Goal: Task Accomplishment & Management: Manage account settings

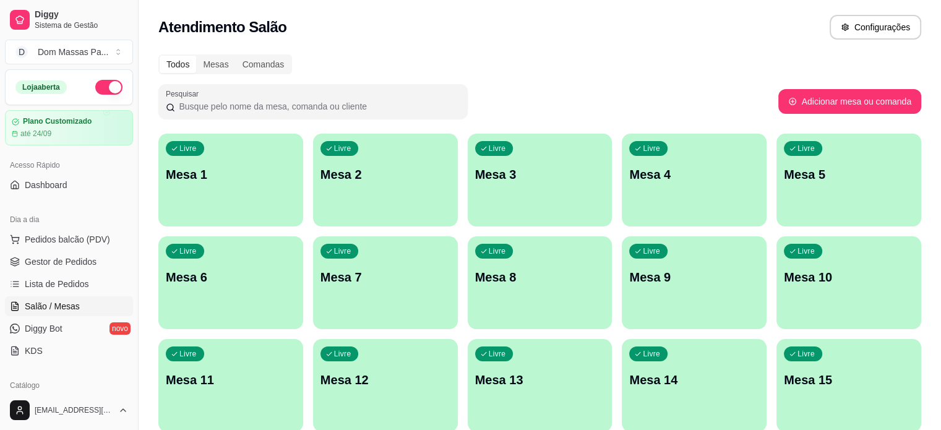
scroll to position [132, 0]
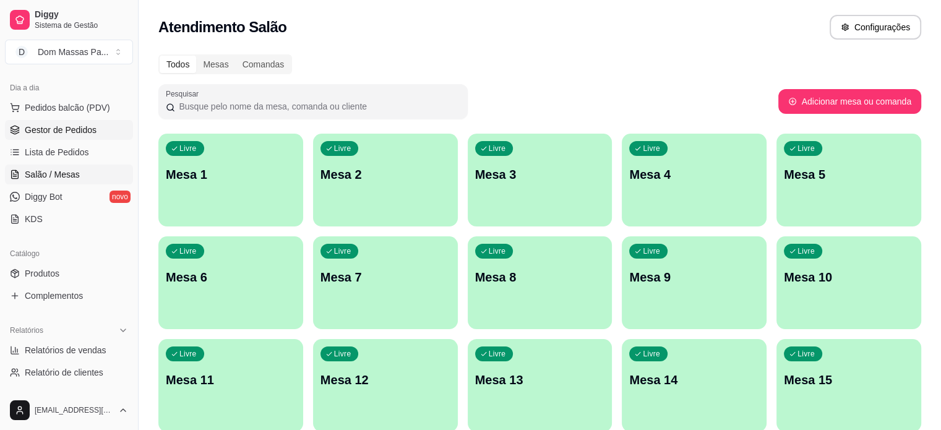
click at [76, 134] on span "Gestor de Pedidos" at bounding box center [61, 130] width 72 height 12
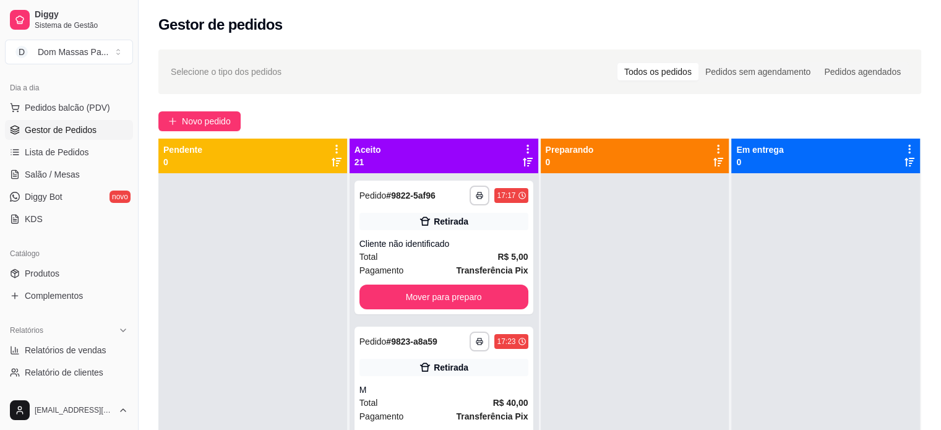
click at [522, 147] on icon at bounding box center [527, 149] width 11 height 11
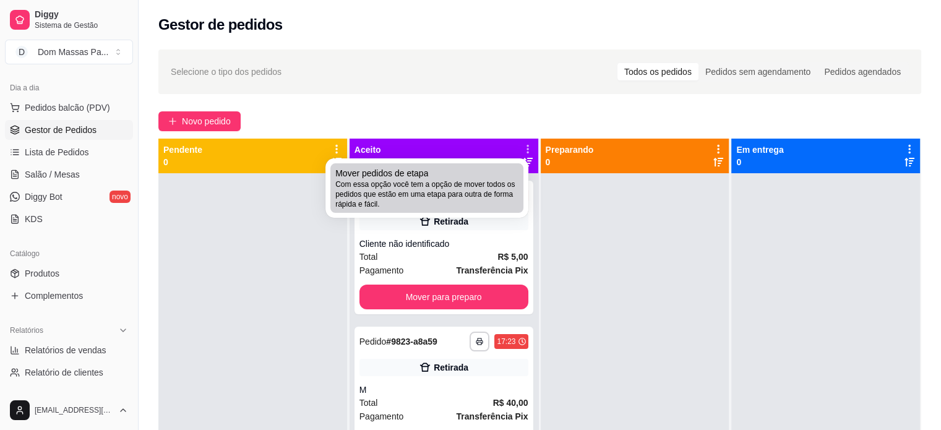
click at [504, 168] on div "Mover pedidos de etapa Com essa opção você tem a opção de mover todos os pedido…" at bounding box center [426, 188] width 183 height 42
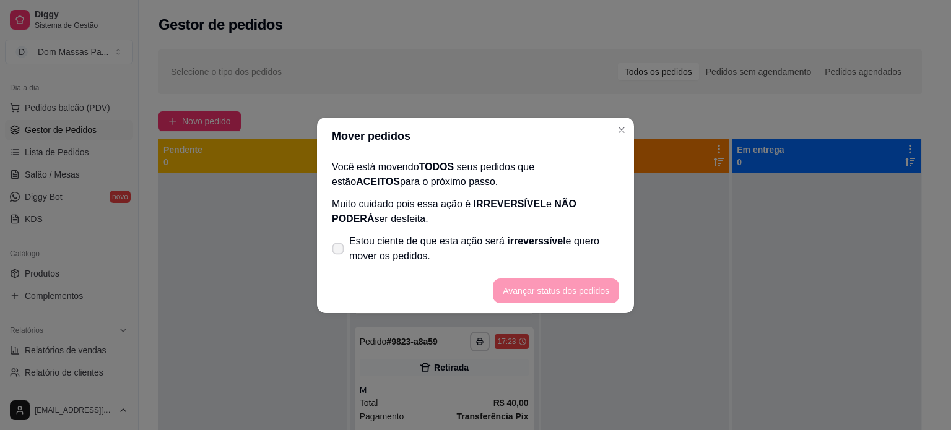
click at [462, 242] on span "Estou ciente de que esta ação será irreverssível e quero mover os pedidos." at bounding box center [484, 249] width 270 height 30
click at [339, 251] on input "Estou ciente de que esta ação será irreverssível e quero mover os pedidos." at bounding box center [335, 255] width 8 height 8
checkbox input "true"
click at [532, 299] on button "Avançar status dos pedidos" at bounding box center [556, 291] width 123 height 24
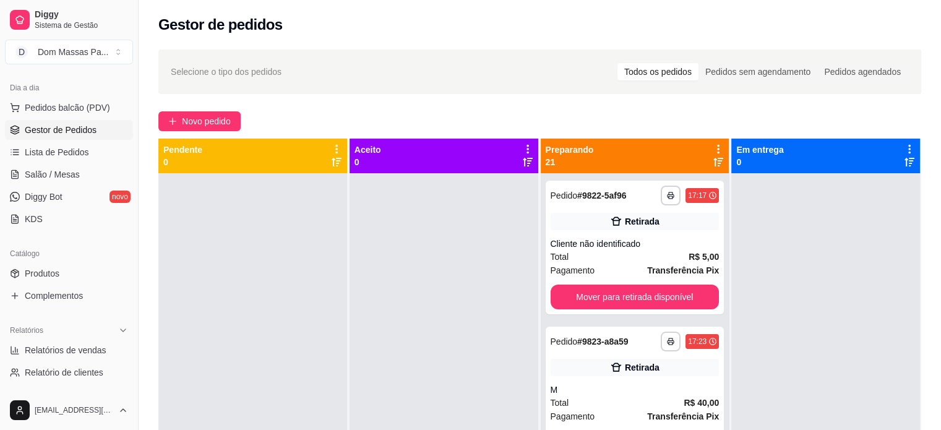
click at [678, 160] on div "Preparando 21" at bounding box center [635, 156] width 179 height 25
click at [713, 148] on icon at bounding box center [718, 149] width 11 height 11
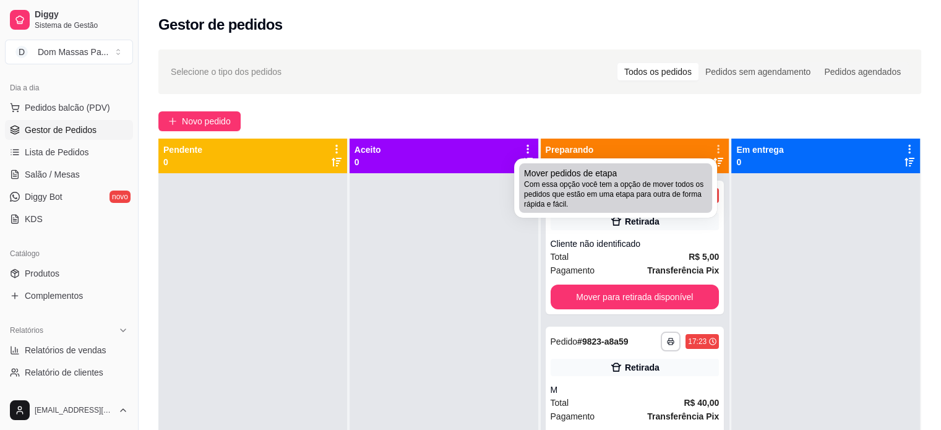
click at [695, 170] on div "Mover pedidos de etapa Com essa opção você tem a opção de mover todos os pedido…" at bounding box center [615, 188] width 183 height 42
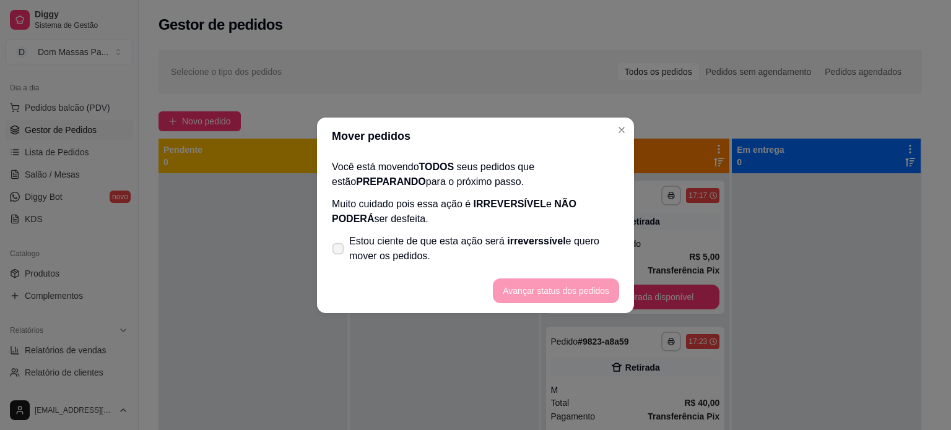
click at [526, 236] on span "irreverssível" at bounding box center [536, 241] width 58 height 11
click at [339, 251] on input "Estou ciente de que esta ação será irreverssível e quero mover os pedidos." at bounding box center [335, 255] width 8 height 8
checkbox input "true"
click at [543, 277] on footer "Avançar status dos pedidos" at bounding box center [475, 291] width 317 height 45
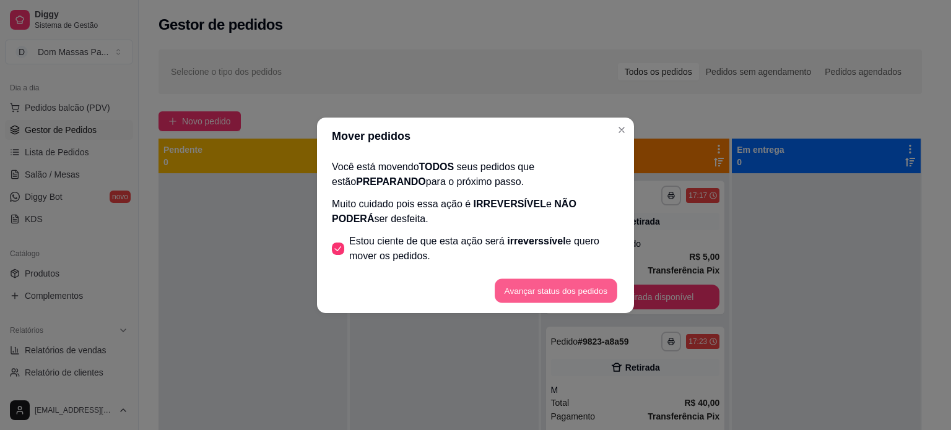
click at [547, 287] on button "Avançar status dos pedidos" at bounding box center [556, 291] width 123 height 24
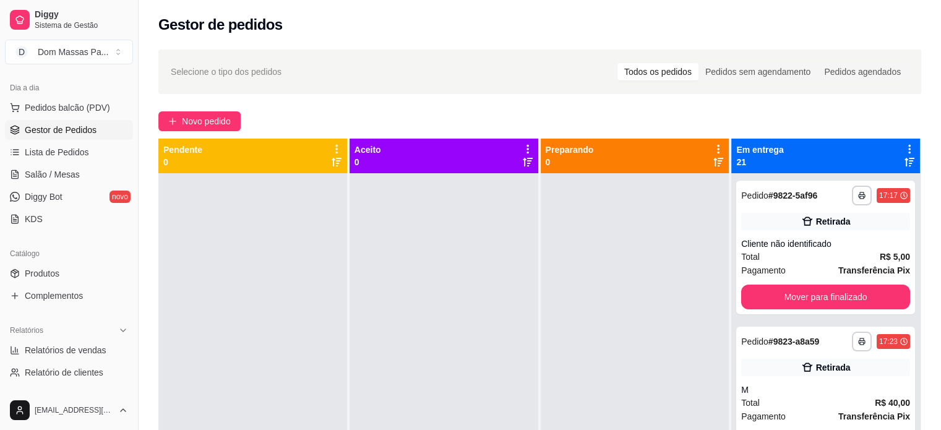
click at [904, 146] on icon at bounding box center [909, 149] width 11 height 11
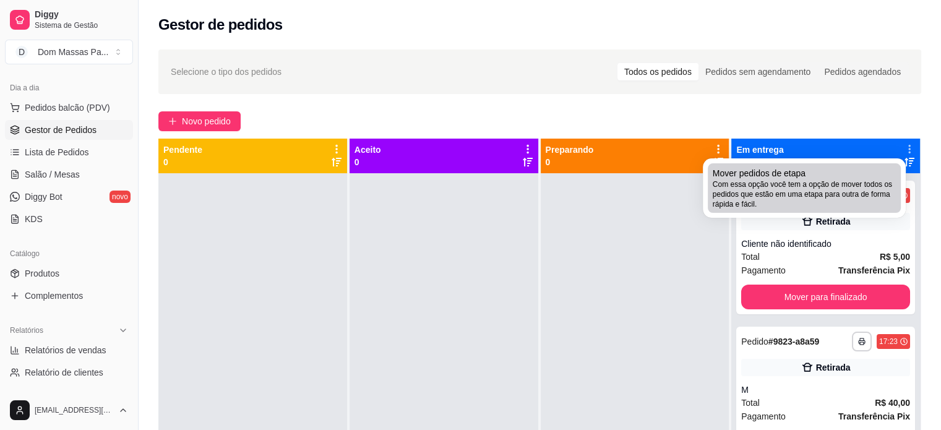
click at [881, 166] on li "Mover pedidos de etapa Com essa opção você tem a opção de mover todos os pedido…" at bounding box center [804, 188] width 193 height 50
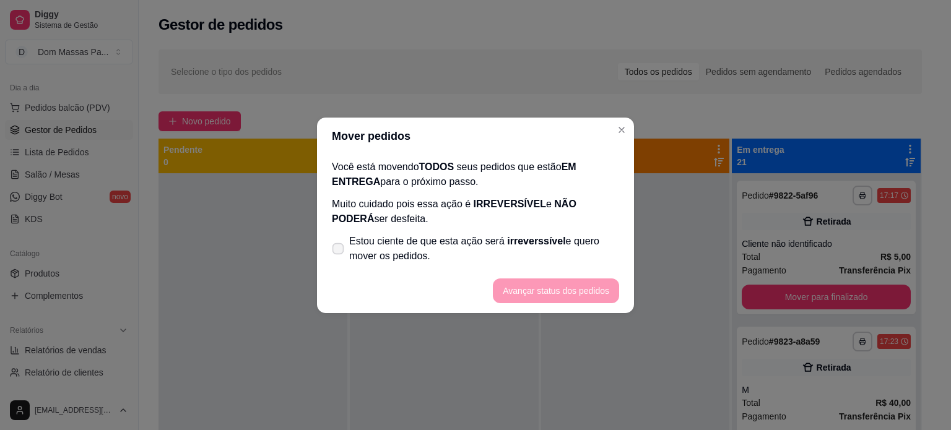
click at [511, 253] on span "Estou ciente de que esta ação será irreverssível e quero mover os pedidos." at bounding box center [484, 249] width 270 height 30
click at [339, 253] on input "Estou ciente de que esta ação será irreverssível e quero mover os pedidos." at bounding box center [335, 255] width 8 height 8
checkbox input "true"
click at [522, 282] on button "Avançar status dos pedidos" at bounding box center [556, 291] width 123 height 24
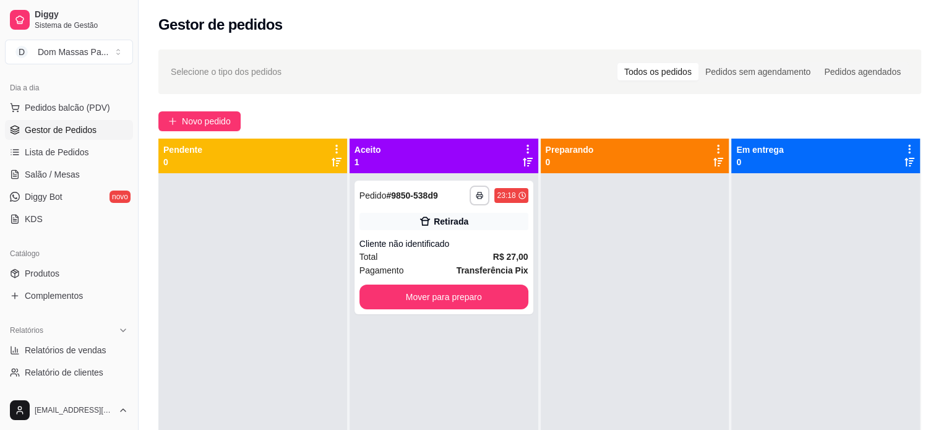
click at [522, 149] on icon at bounding box center [527, 149] width 11 height 11
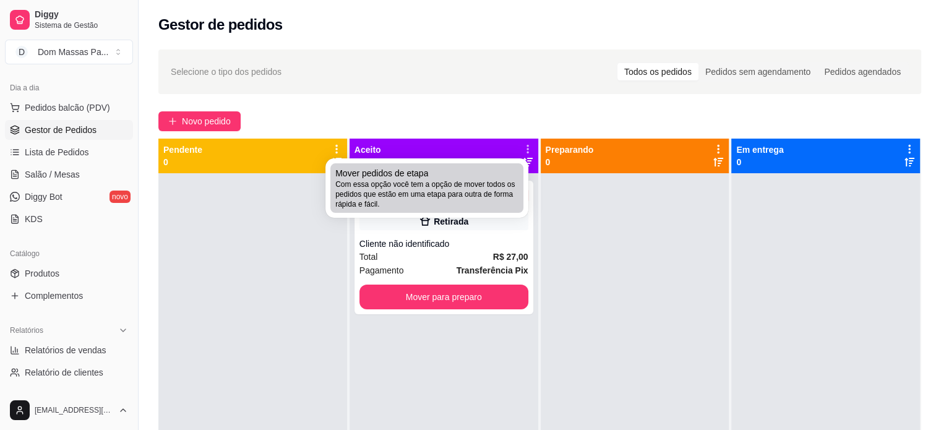
click at [515, 175] on div "Mover pedidos de etapa Com essa opção você tem a opção de mover todos os pedido…" at bounding box center [426, 188] width 183 height 42
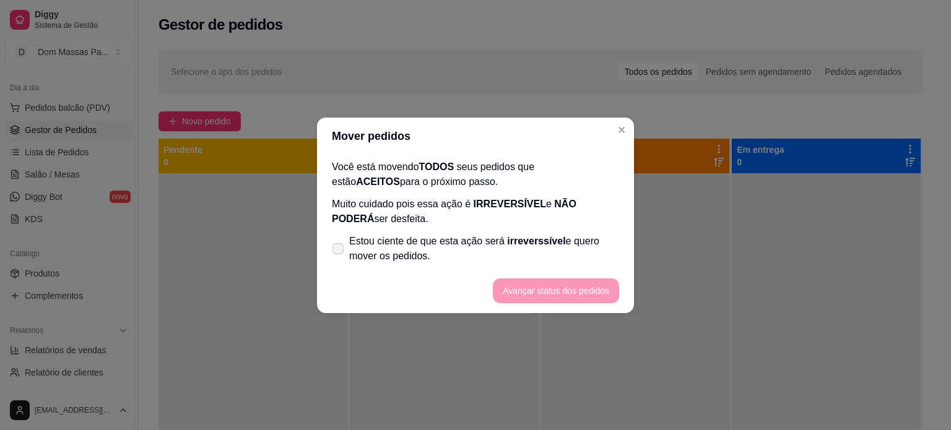
click at [418, 258] on span "Estou ciente de que esta ação será irreverssível e quero mover os pedidos." at bounding box center [484, 249] width 270 height 30
click at [339, 258] on input "Estou ciente de que esta ação será irreverssível e quero mover os pedidos." at bounding box center [335, 255] width 8 height 8
checkbox input "true"
click at [511, 286] on button "Avançar status dos pedidos" at bounding box center [556, 291] width 123 height 24
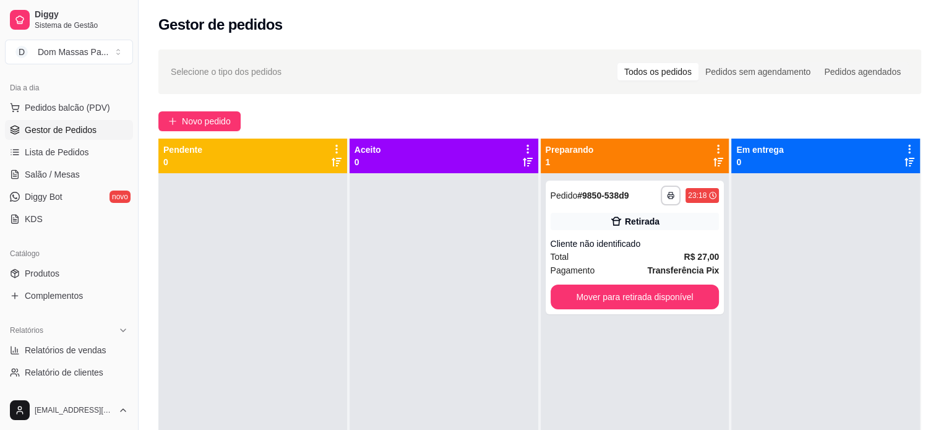
click at [713, 147] on icon at bounding box center [718, 149] width 11 height 11
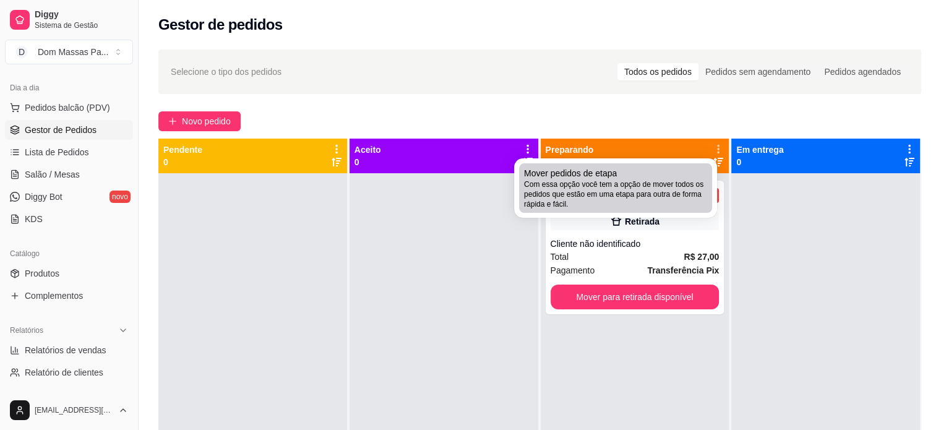
click at [696, 170] on div "Mover pedidos de etapa Com essa opção você tem a opção de mover todos os pedido…" at bounding box center [615, 188] width 183 height 42
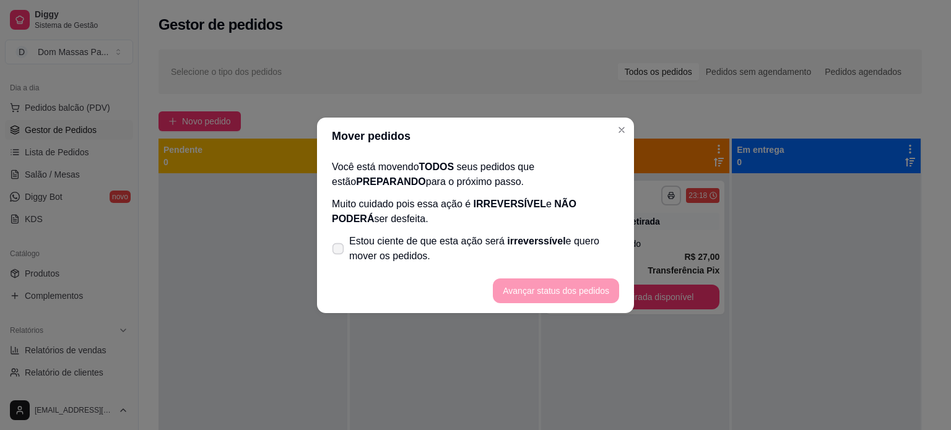
click at [561, 242] on span "Estou ciente de que esta ação será irreverssível e quero mover os pedidos." at bounding box center [484, 249] width 270 height 30
click at [339, 251] on input "Estou ciente de que esta ação será irreverssível e quero mover os pedidos." at bounding box center [335, 255] width 8 height 8
checkbox input "true"
click at [605, 292] on button "Avançar status dos pedidos" at bounding box center [556, 291] width 123 height 24
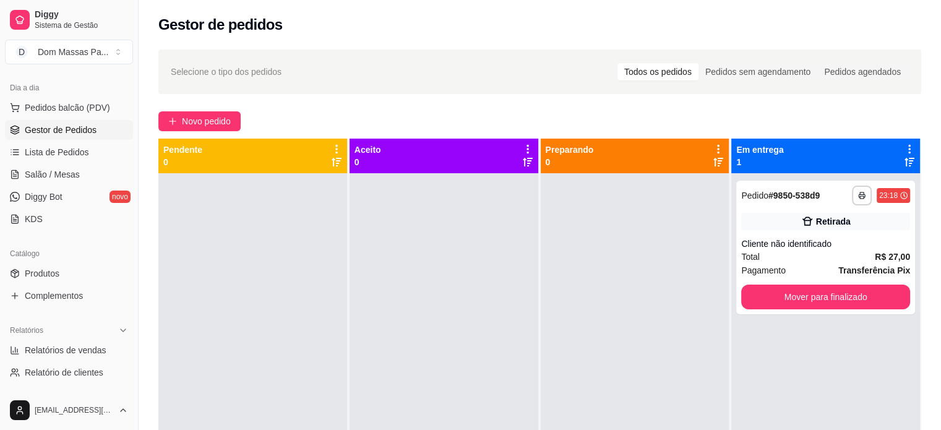
click at [909, 145] on icon at bounding box center [910, 149] width 2 height 9
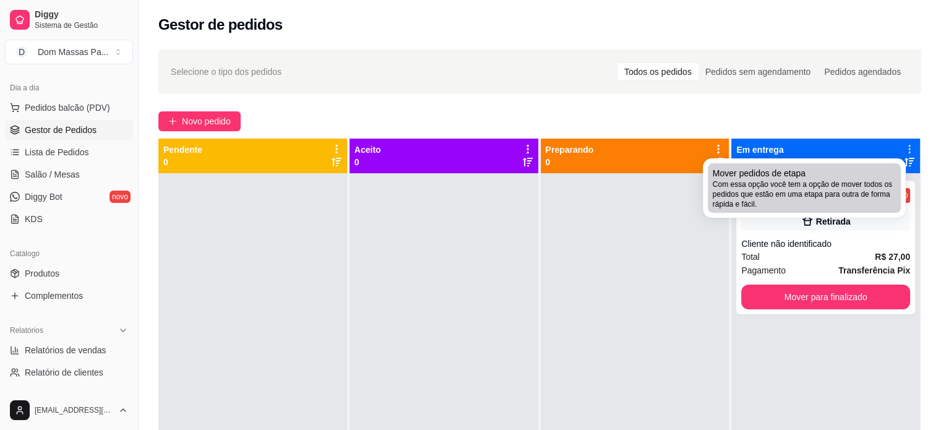
click at [873, 186] on span "Com essa opção você tem a opção de mover todos os pedidos que estão em uma etap…" at bounding box center [804, 194] width 183 height 30
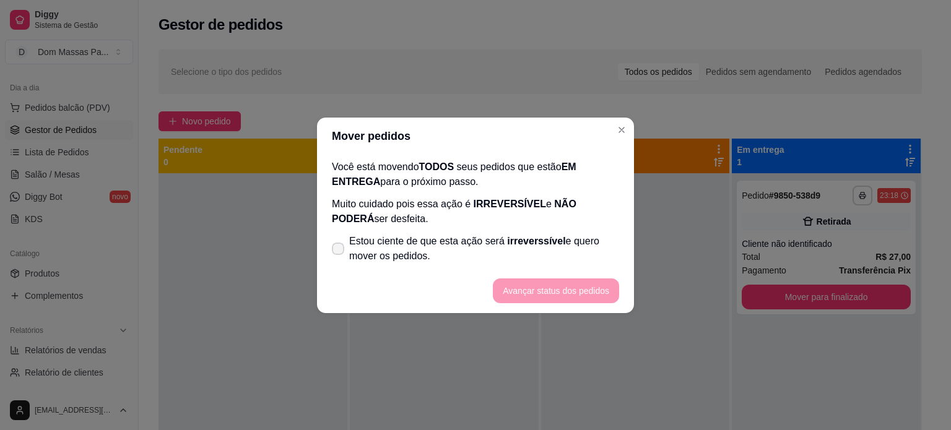
click at [520, 243] on span "irreverssível" at bounding box center [536, 241] width 58 height 11
click at [339, 251] on input "Estou ciente de que esta ação será irreverssível e quero mover os pedidos." at bounding box center [335, 255] width 8 height 8
checkbox input "true"
click at [547, 290] on button "Avançar status dos pedidos" at bounding box center [556, 291] width 123 height 24
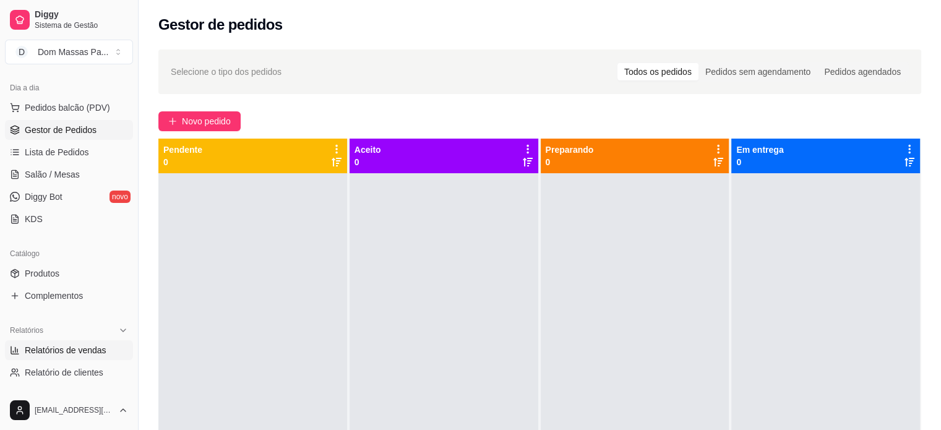
click at [100, 352] on span "Relatórios de vendas" at bounding box center [66, 350] width 82 height 12
select select "ALL"
select select "0"
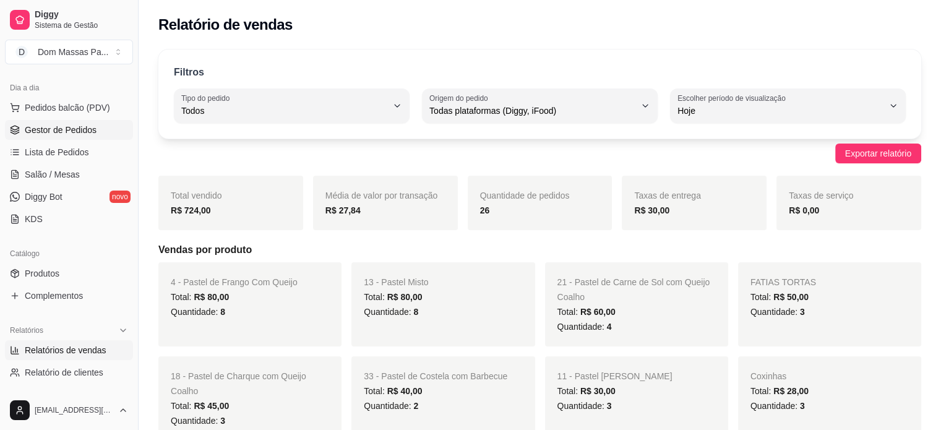
click at [69, 124] on span "Gestor de Pedidos" at bounding box center [61, 130] width 72 height 12
